Goal: Task Accomplishment & Management: Manage account settings

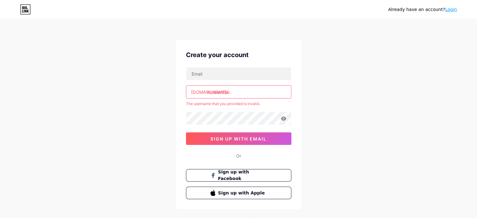
click at [253, 96] on input "hindianime." at bounding box center [238, 92] width 105 height 13
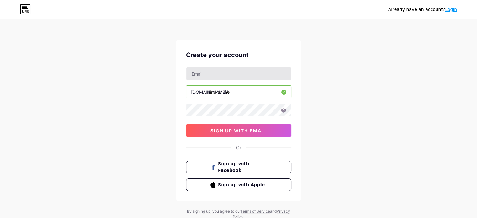
type input "hindianime_"
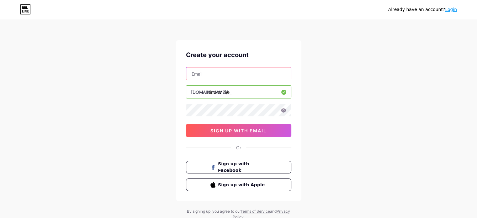
click at [256, 78] on input "text" at bounding box center [238, 73] width 105 height 13
paste input "info.toonaza@gmail.com"
type input "info.toonaza@gmail.com"
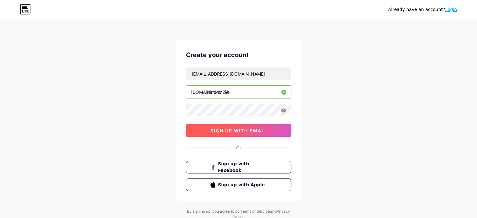
click at [228, 131] on span "sign up with email" at bounding box center [239, 130] width 56 height 5
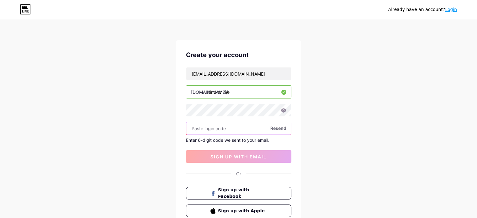
paste input "554867"
click at [224, 128] on input "554867" at bounding box center [238, 128] width 105 height 13
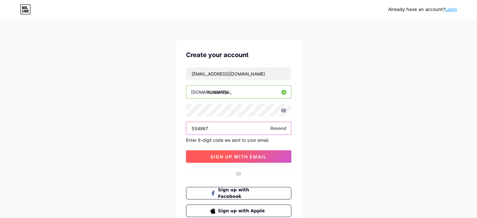
type input "554867"
click at [236, 156] on span "sign up with email" at bounding box center [239, 156] width 56 height 5
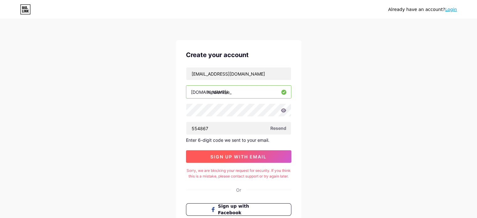
click at [263, 155] on span "sign up with email" at bounding box center [239, 156] width 56 height 5
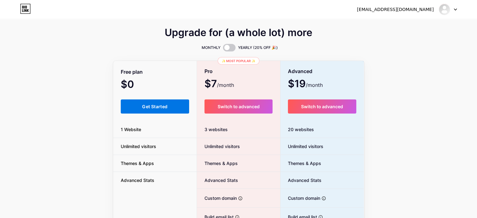
click at [173, 103] on button "Get Started" at bounding box center [155, 106] width 69 height 14
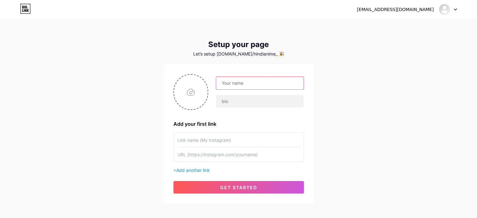
click at [245, 84] on input "text" at bounding box center [259, 83] width 87 height 13
type input "Hindi Anime"
click at [187, 95] on input "file" at bounding box center [191, 92] width 34 height 35
type input "C:\fakepath\ChatGPT Image Aug 7, 2025, 11_00_02 PM.png"
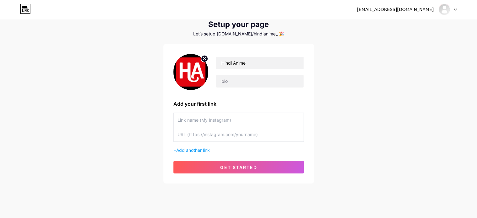
scroll to position [30, 0]
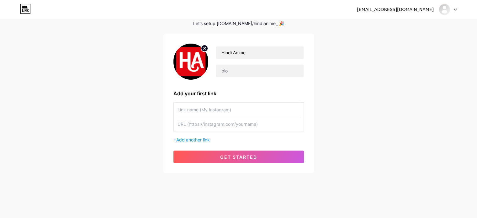
click at [218, 126] on input "text" at bounding box center [239, 124] width 122 height 14
click at [219, 109] on input "text" at bounding box center [239, 110] width 122 height 14
type input "W"
type input "Anime Site"
click at [199, 125] on input "text" at bounding box center [239, 124] width 122 height 14
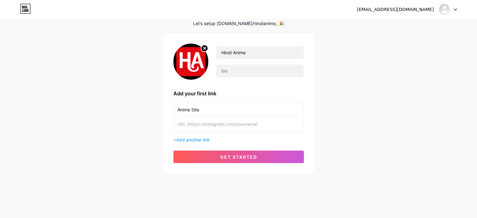
click at [202, 125] on input "text" at bounding box center [239, 124] width 122 height 14
paste input "https://hindianime.in/"
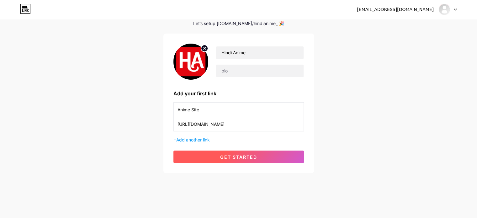
type input "https://hindianime.in/"
click at [242, 155] on span "get started" at bounding box center [238, 156] width 37 height 5
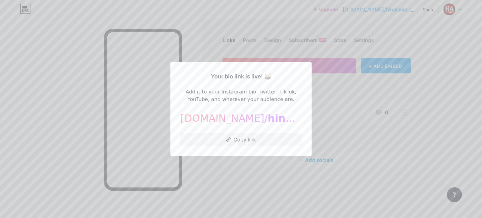
click at [250, 169] on div at bounding box center [241, 109] width 482 height 218
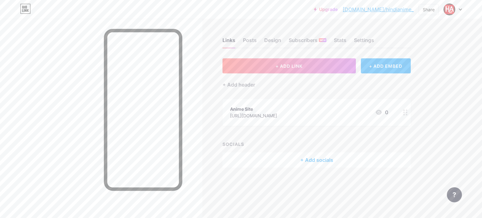
click at [247, 106] on div "Anime Site" at bounding box center [253, 109] width 47 height 7
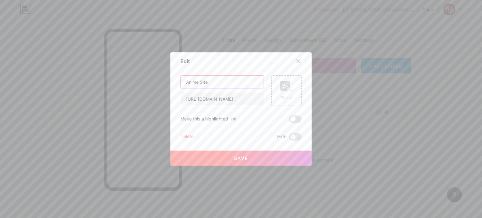
click at [218, 81] on input "Anime Site" at bounding box center [222, 82] width 83 height 13
type input "Hindi Anime Free"
click at [292, 122] on span at bounding box center [295, 119] width 13 height 8
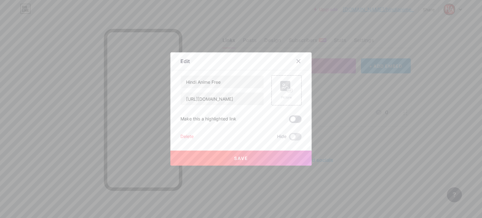
click at [289, 121] on input "checkbox" at bounding box center [289, 121] width 0 height 0
click at [265, 159] on button "Save" at bounding box center [240, 158] width 141 height 15
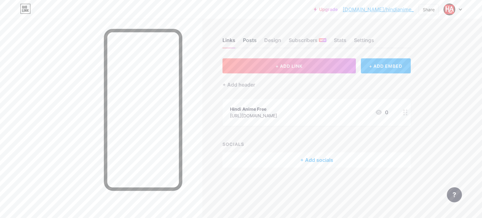
click at [246, 42] on div "Posts" at bounding box center [250, 41] width 14 height 11
click at [277, 37] on div "Design" at bounding box center [272, 41] width 17 height 11
click at [254, 36] on div "Posts" at bounding box center [250, 41] width 14 height 11
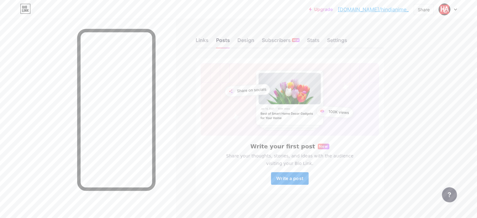
click at [303, 177] on span "Write a post" at bounding box center [289, 178] width 27 height 5
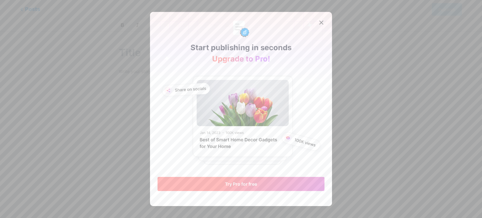
click at [269, 187] on button "Try Pro for free" at bounding box center [241, 184] width 167 height 14
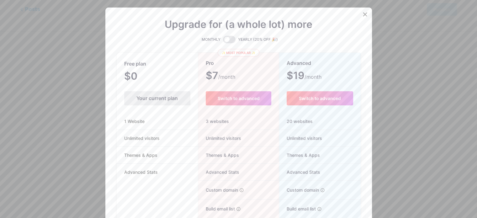
click at [162, 101] on div "Your current plan" at bounding box center [157, 98] width 66 height 14
click at [365, 12] on icon at bounding box center [365, 14] width 5 height 5
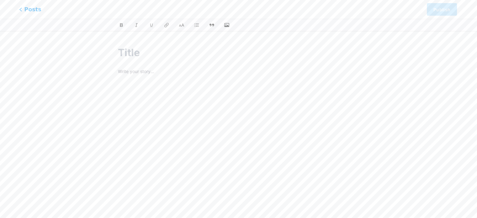
click at [20, 10] on icon at bounding box center [20, 10] width 3 height 4
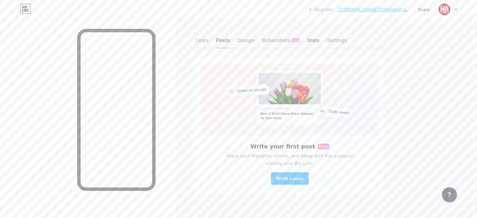
click at [320, 41] on div "Stats" at bounding box center [313, 41] width 13 height 11
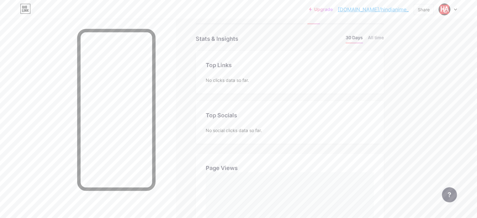
scroll to position [16, 0]
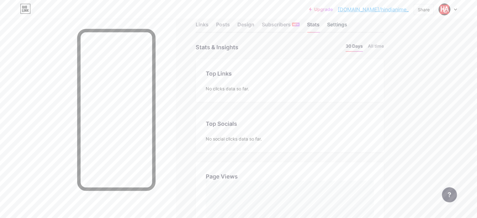
click at [347, 24] on div "Settings" at bounding box center [337, 26] width 20 height 11
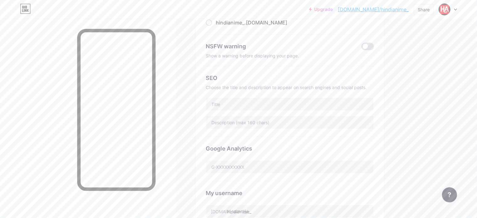
scroll to position [94, 0]
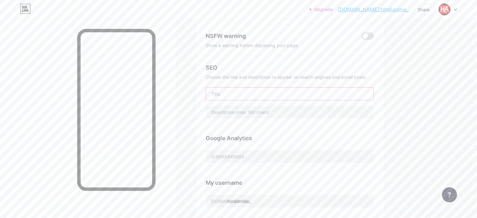
click at [260, 97] on input "text" at bounding box center [290, 94] width 168 height 13
click at [281, 113] on input "text" at bounding box center [290, 112] width 168 height 13
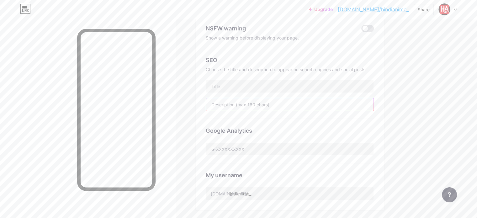
scroll to position [157, 0]
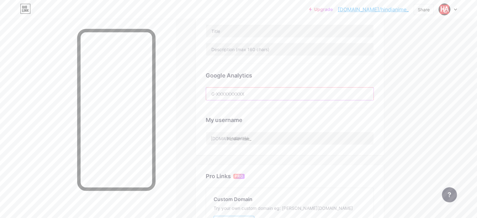
click at [285, 93] on input "text" at bounding box center [290, 94] width 168 height 13
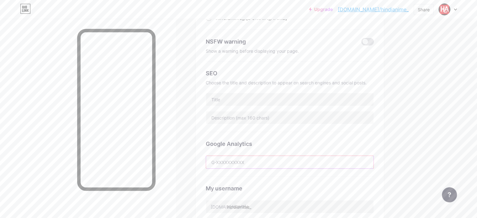
scroll to position [94, 0]
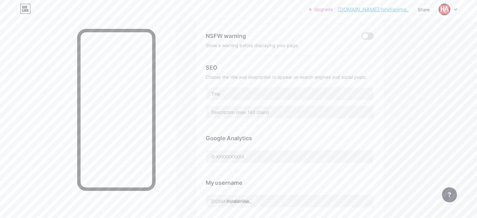
click at [279, 85] on div "SEO Choose the title and description to appear on search engines and social pos…" at bounding box center [290, 91] width 168 height 71
click at [275, 92] on input "text" at bounding box center [290, 94] width 168 height 13
click at [241, 94] on input "Hindi Anime Free" at bounding box center [290, 94] width 168 height 13
click at [241, 93] on input "Hindi Anime Free" at bounding box center [290, 94] width 168 height 13
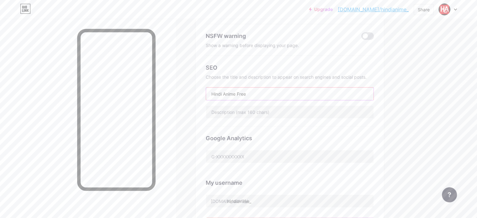
click at [241, 93] on input "Hindi Anime Free" at bounding box center [290, 94] width 168 height 13
click at [289, 92] on input "Hindi Anime Free" at bounding box center [290, 94] width 168 height 13
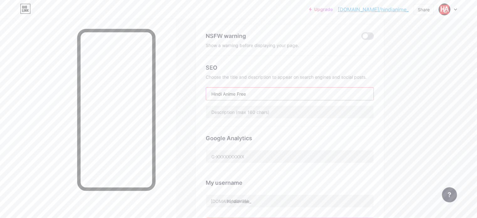
click at [289, 92] on input "Hindi Anime Free" at bounding box center [290, 94] width 168 height 13
type input "Hindi Anime Free"
click at [297, 113] on input "text" at bounding box center [290, 112] width 168 height 13
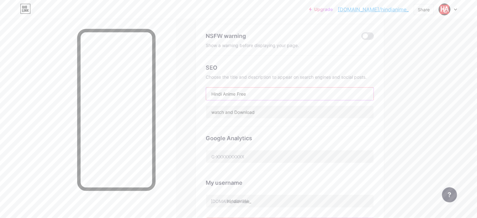
click at [264, 93] on input "Hindi Anime Free" at bounding box center [290, 94] width 168 height 13
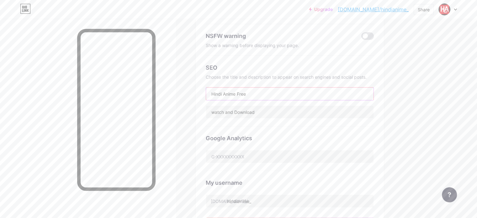
click at [264, 93] on input "Hindi Anime Free" at bounding box center [290, 94] width 168 height 13
click at [306, 109] on input "watch and Download" at bounding box center [290, 112] width 168 height 13
paste input "https://hindianime.in/"
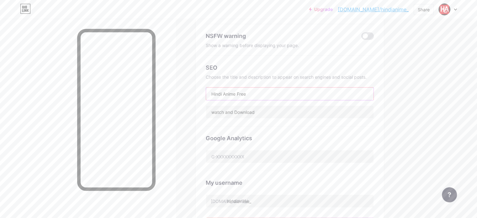
drag, startPoint x: 292, startPoint y: 95, endPoint x: 236, endPoint y: 91, distance: 56.3
click at [236, 91] on input "Hindi Anime Free" at bounding box center [290, 94] width 168 height 13
click at [290, 108] on input "watch and Download" at bounding box center [290, 112] width 168 height 13
paste input "Hindi Anime Free"
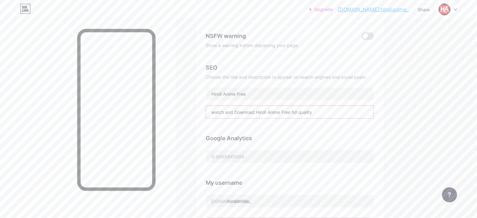
type input "watch and Download Hindi Anime Free hd quality"
click at [294, 103] on div "SEO Choose the title and description to appear on search engines and social pos…" at bounding box center [290, 91] width 168 height 71
click at [290, 112] on input "watch and Download Hindi Anime Free hd quality" at bounding box center [290, 112] width 168 height 13
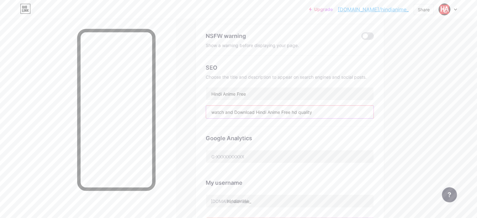
click at [290, 112] on input "watch and Download Hindi Anime Free hd quality" at bounding box center [290, 112] width 168 height 13
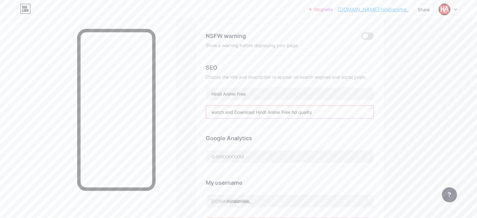
click at [290, 112] on input "watch and Download Hindi Anime Free hd quality" at bounding box center [290, 112] width 168 height 13
click at [259, 111] on input "text" at bounding box center [290, 112] width 168 height 13
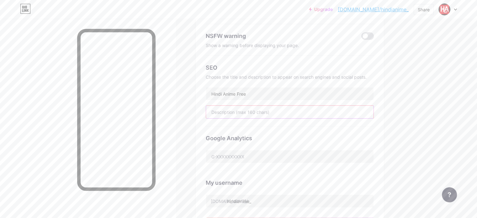
paste input "Watch and Download Hindi Anime Free in HD quality. Stream your favorite Hindi d…"
type input "Watch and Download Hindi Anime Free in HD quality. Stream your favorite Hindi d…"
click at [266, 90] on input "Hindi Anime Free" at bounding box center [290, 94] width 168 height 13
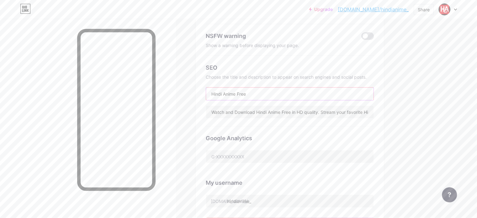
click at [266, 90] on input "Hindi Anime Free" at bounding box center [290, 94] width 168 height 13
paste input "| Download Hindi Dubbed Anime in HD"
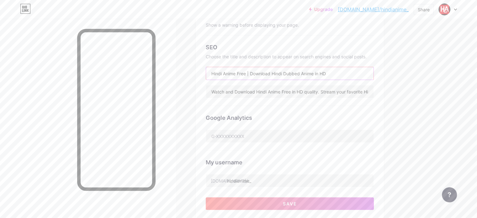
scroll to position [126, 0]
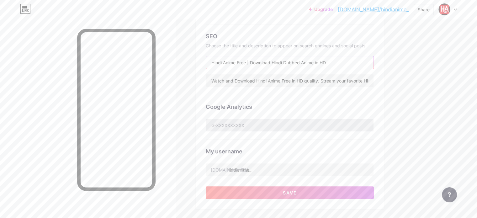
type input "Hindi Anime Free | Download Hindi Dubbed Anime in HD"
click at [249, 127] on input "text" at bounding box center [290, 125] width 168 height 13
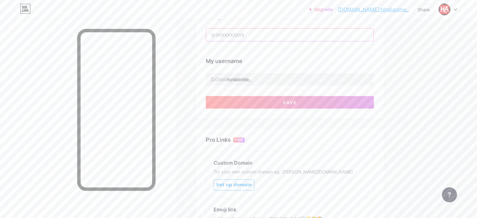
scroll to position [220, 0]
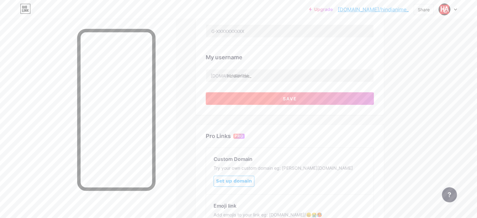
click at [299, 96] on button "Save" at bounding box center [290, 98] width 168 height 13
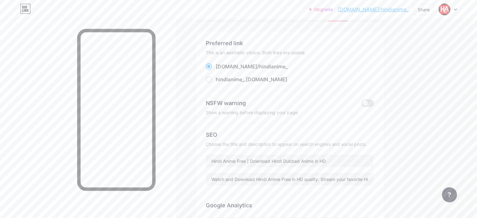
scroll to position [0, 0]
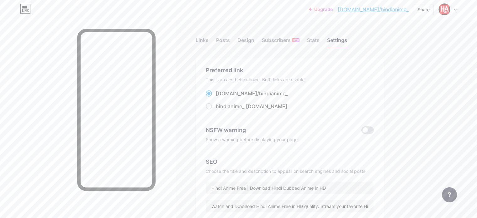
click at [452, 13] on div at bounding box center [448, 9] width 18 height 11
click at [392, 41] on img at bounding box center [389, 40] width 10 height 10
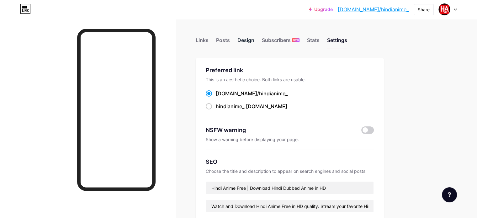
click at [254, 38] on div "Design" at bounding box center [246, 41] width 17 height 11
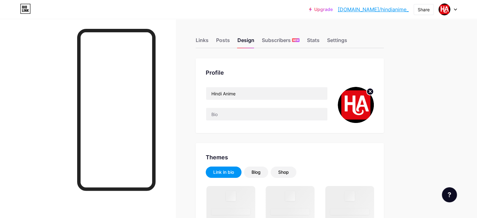
click at [374, 98] on img at bounding box center [356, 105] width 36 height 36
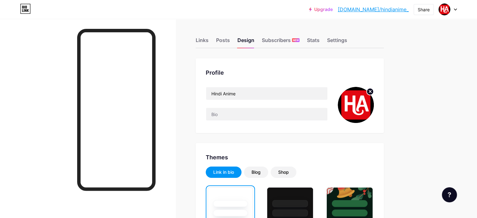
click at [372, 90] on icon at bounding box center [370, 91] width 2 height 2
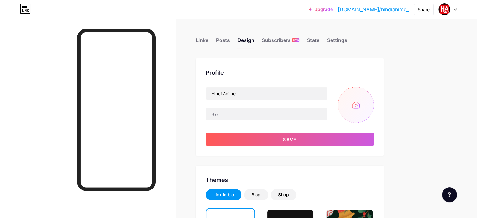
click at [373, 106] on input "file" at bounding box center [356, 105] width 36 height 36
type input "C:\fakepath\Untitled design(2).png"
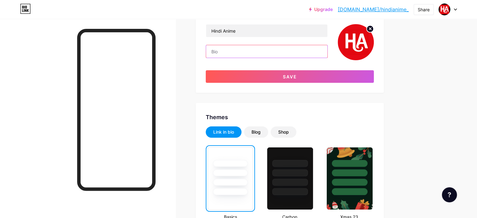
click at [261, 47] on input "text" at bounding box center [266, 51] width 121 height 13
paste input "Watch and download Hindi Anime Free in HD quality. Enjoy the best Hindi dubbed …"
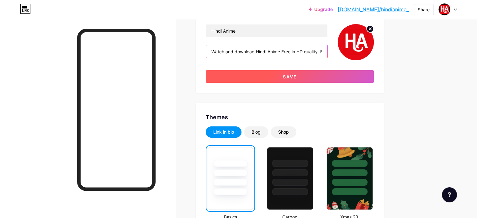
type input "Watch and download Hindi Anime Free in HD quality. Enjoy the best Hindi dubbed …"
click at [297, 75] on span "Save" at bounding box center [290, 76] width 14 height 5
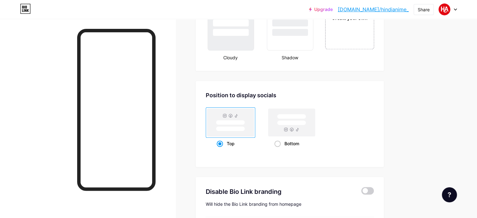
scroll to position [845, 0]
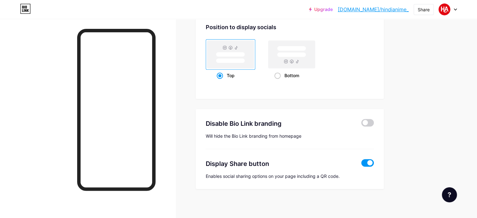
click at [374, 126] on div "Disable Bio Link branding [PERSON_NAME] the Bio Link branding from homepage" at bounding box center [290, 129] width 168 height 40
click at [374, 121] on span at bounding box center [367, 123] width 13 height 8
click at [361, 124] on input "checkbox" at bounding box center [361, 124] width 0 height 0
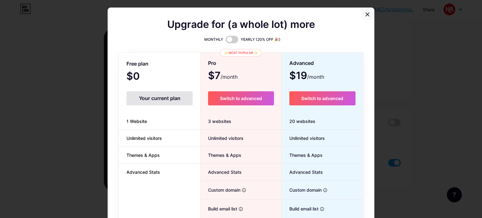
click at [362, 13] on div at bounding box center [367, 14] width 11 height 11
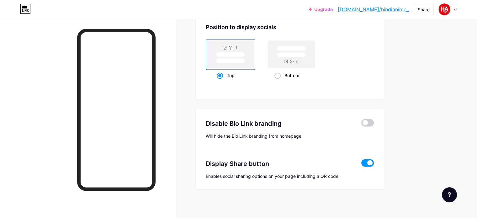
click at [374, 161] on span at bounding box center [367, 163] width 13 height 8
click at [361, 164] on input "checkbox" at bounding box center [361, 164] width 0 height 0
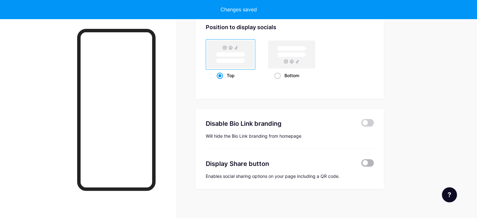
click at [374, 161] on span at bounding box center [367, 163] width 13 height 8
click at [361, 164] on input "checkbox" at bounding box center [361, 164] width 0 height 0
click at [374, 159] on span at bounding box center [367, 163] width 13 height 8
click at [361, 164] on input "checkbox" at bounding box center [361, 164] width 0 height 0
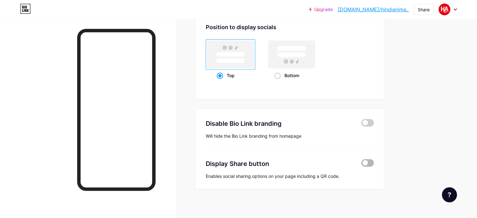
click at [374, 159] on span at bounding box center [367, 163] width 13 height 8
click at [361, 164] on input "checkbox" at bounding box center [361, 164] width 0 height 0
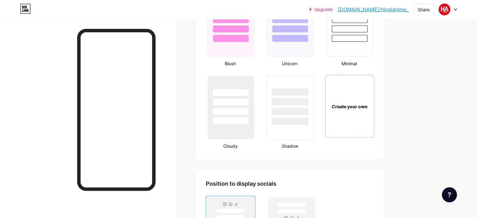
scroll to position [688, 0]
